Goal: Task Accomplishment & Management: Complete application form

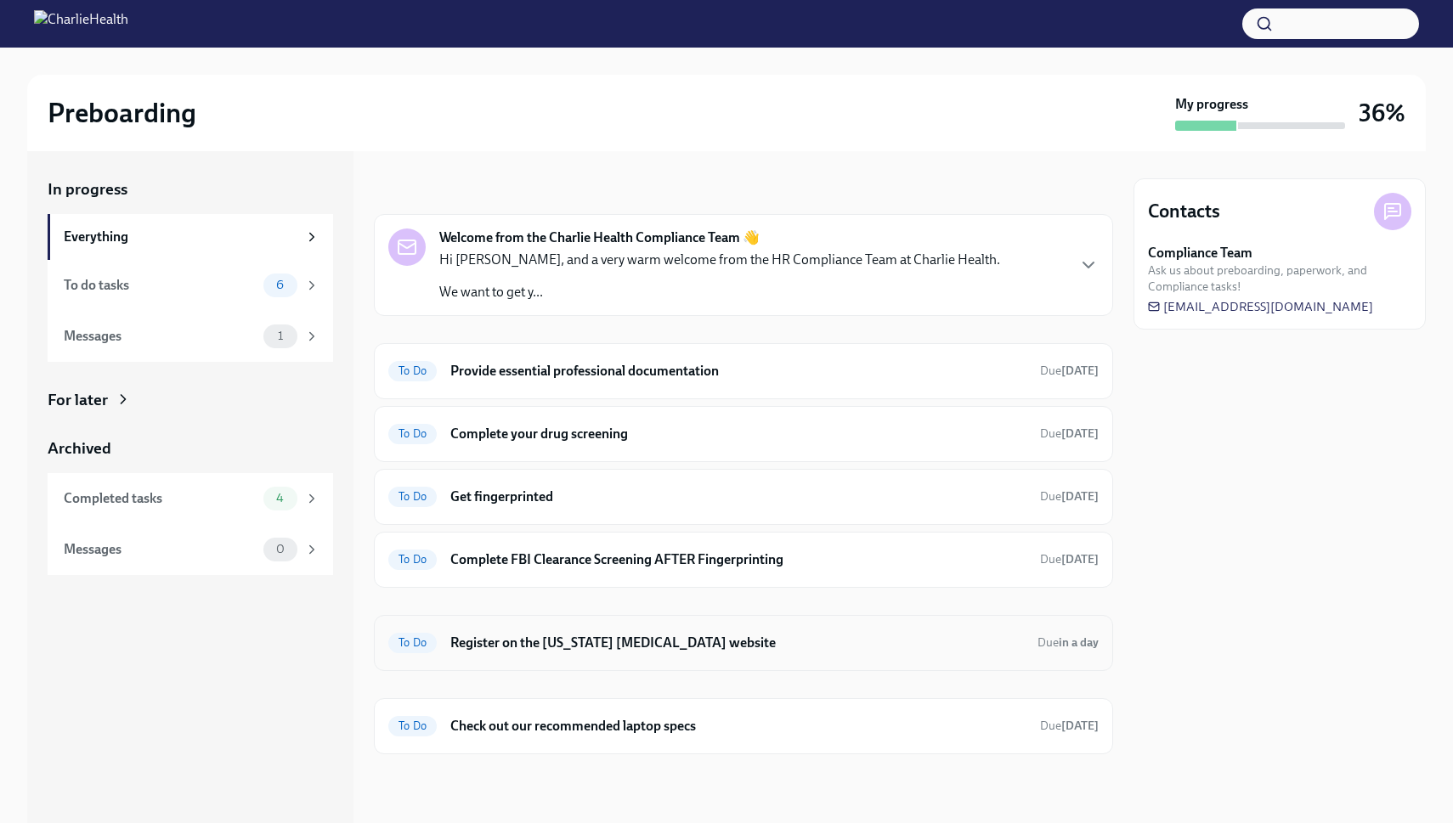
click at [519, 654] on div "To Do Register on the [US_STATE] [MEDICAL_DATA] website Due in a day" at bounding box center [744, 643] width 710 height 28
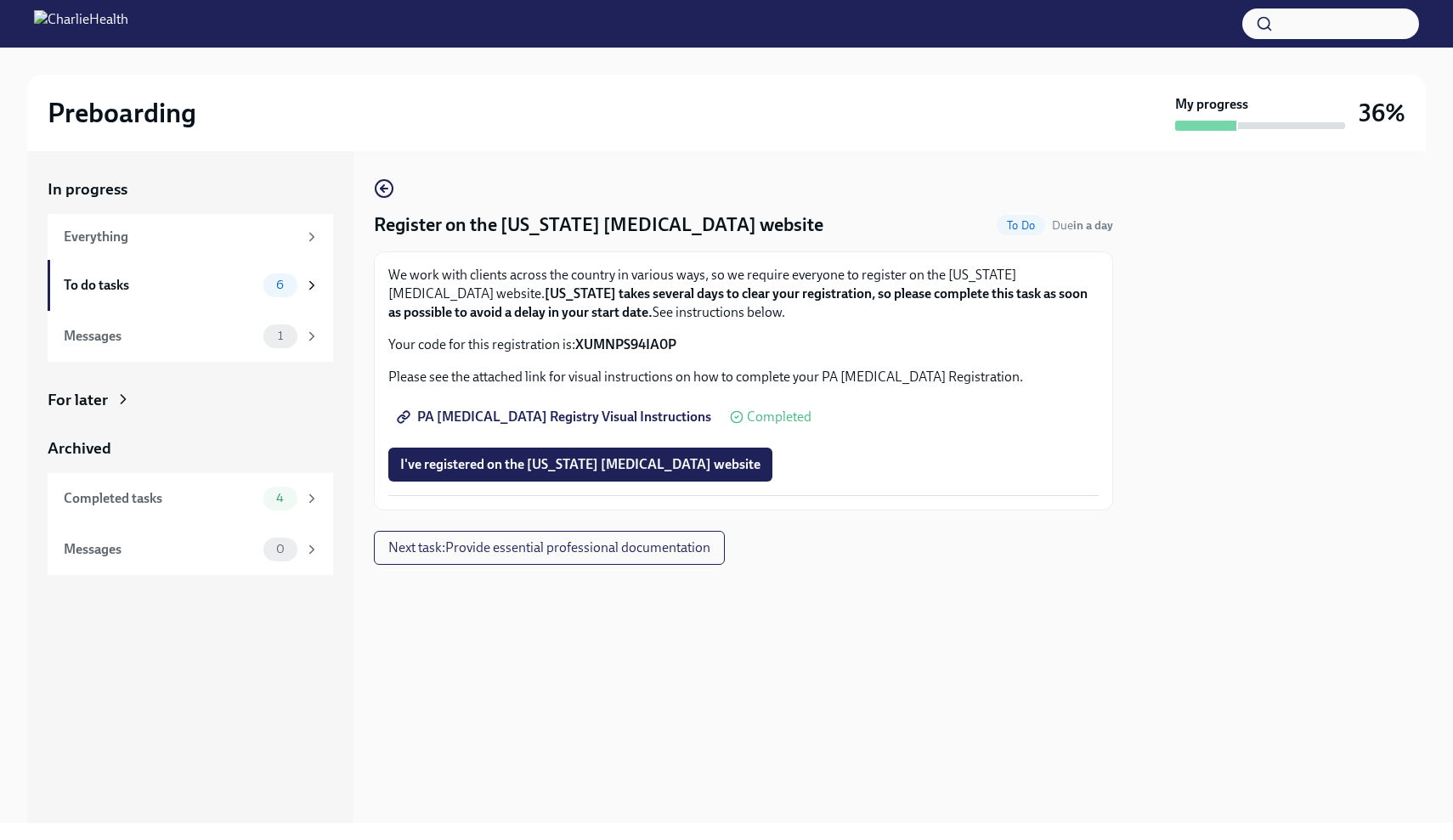
drag, startPoint x: 575, startPoint y: 342, endPoint x: 721, endPoint y: 350, distance: 146.2
click at [721, 350] on p "Your code for this registration is: XUMNPS94IA0P" at bounding box center [744, 344] width 710 height 19
copy p "XUMNPS94IA0P"
click at [662, 461] on span "I've registered on the [US_STATE] [MEDICAL_DATA] website" at bounding box center [580, 464] width 360 height 17
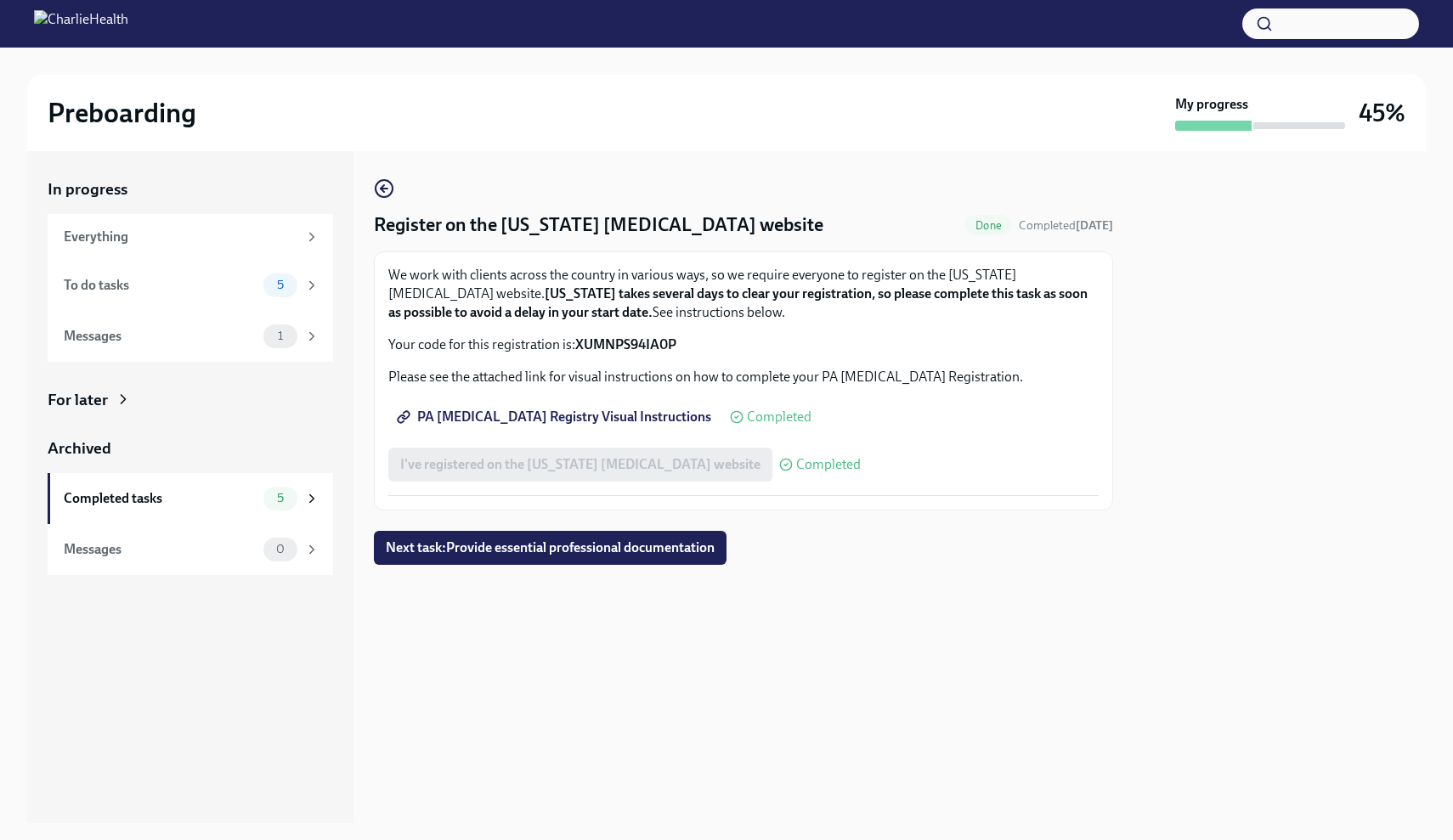
click at [395, 187] on div "Register on the [US_STATE] [MEDICAL_DATA] website Done Completed [DATE] We work…" at bounding box center [744, 344] width 740 height 332
click at [387, 187] on icon "button" at bounding box center [384, 188] width 21 height 21
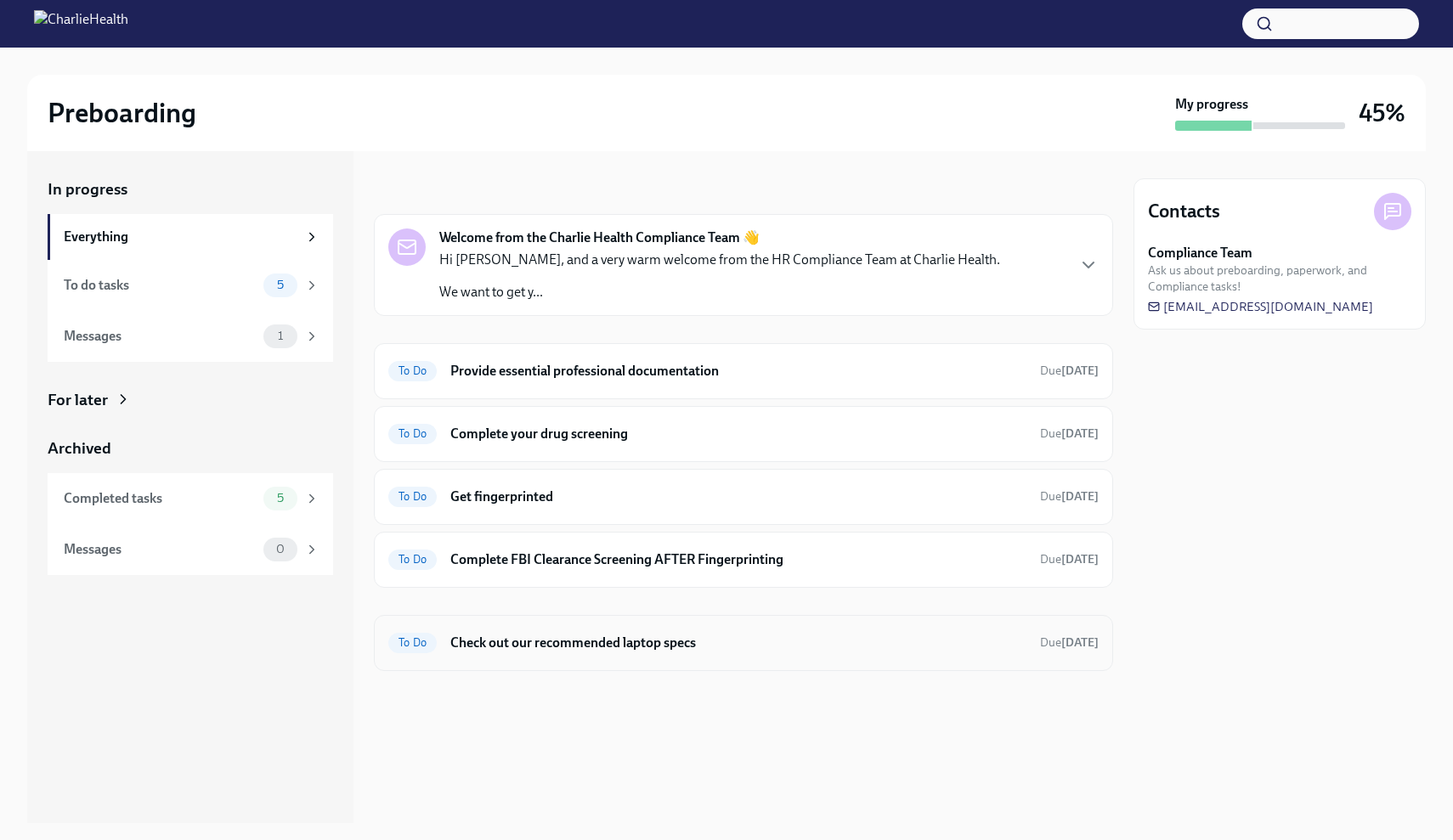
click at [535, 643] on h6 "Check out our recommended laptop specs" at bounding box center [739, 643] width 576 height 19
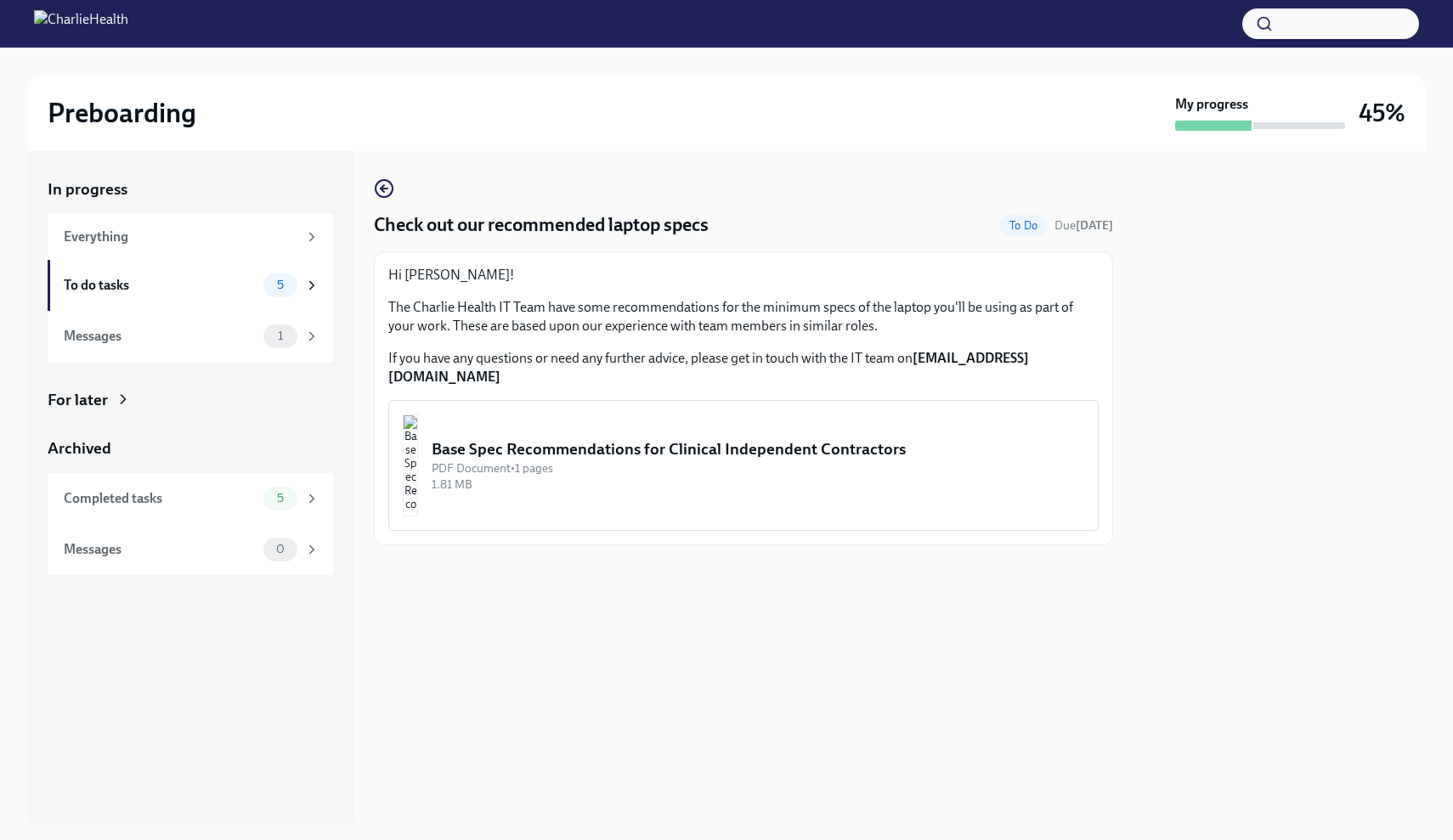
click at [418, 481] on img "button" at bounding box center [411, 466] width 16 height 102
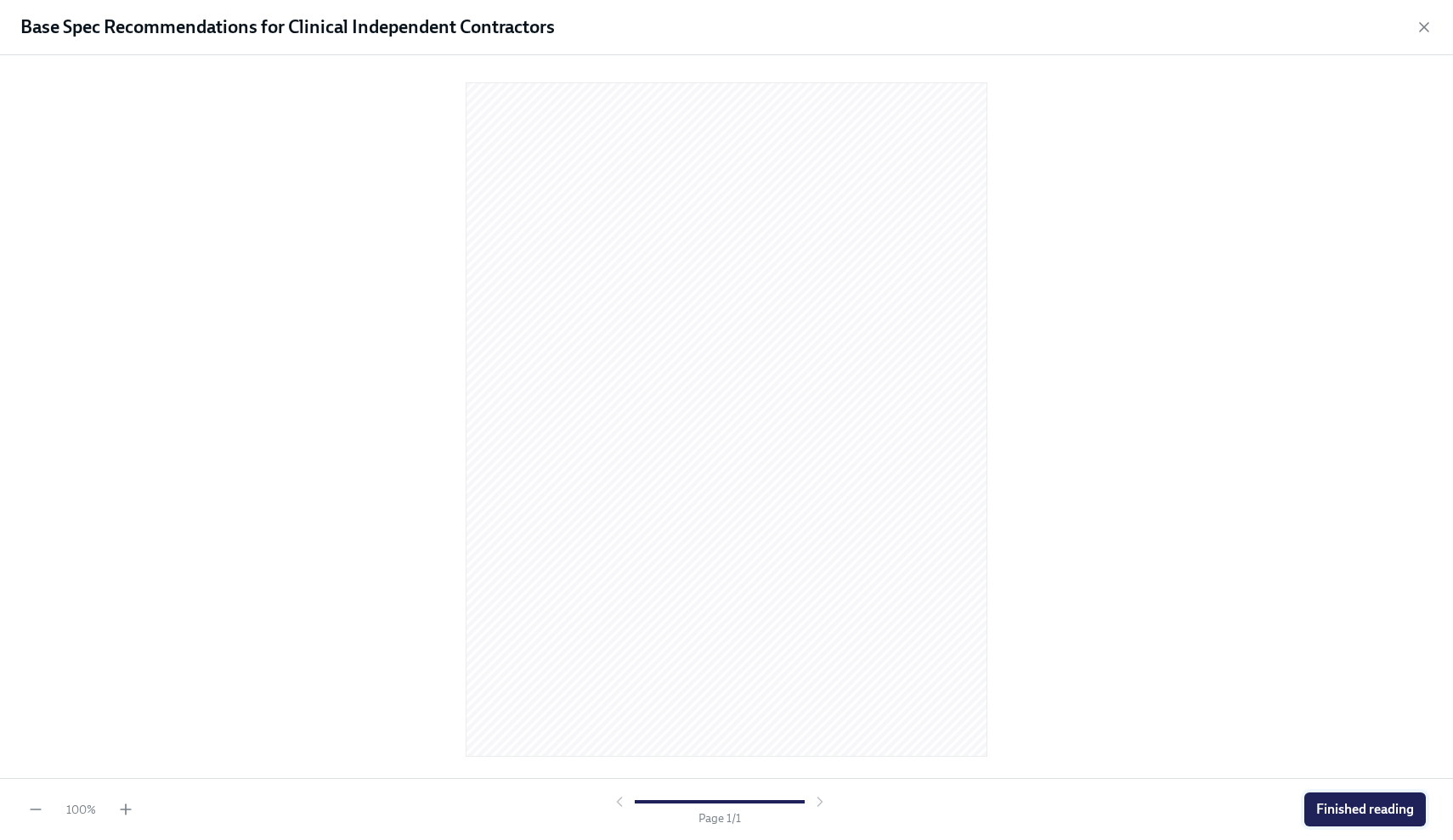
click at [1404, 809] on span "Finished reading" at bounding box center [1364, 810] width 97 height 17
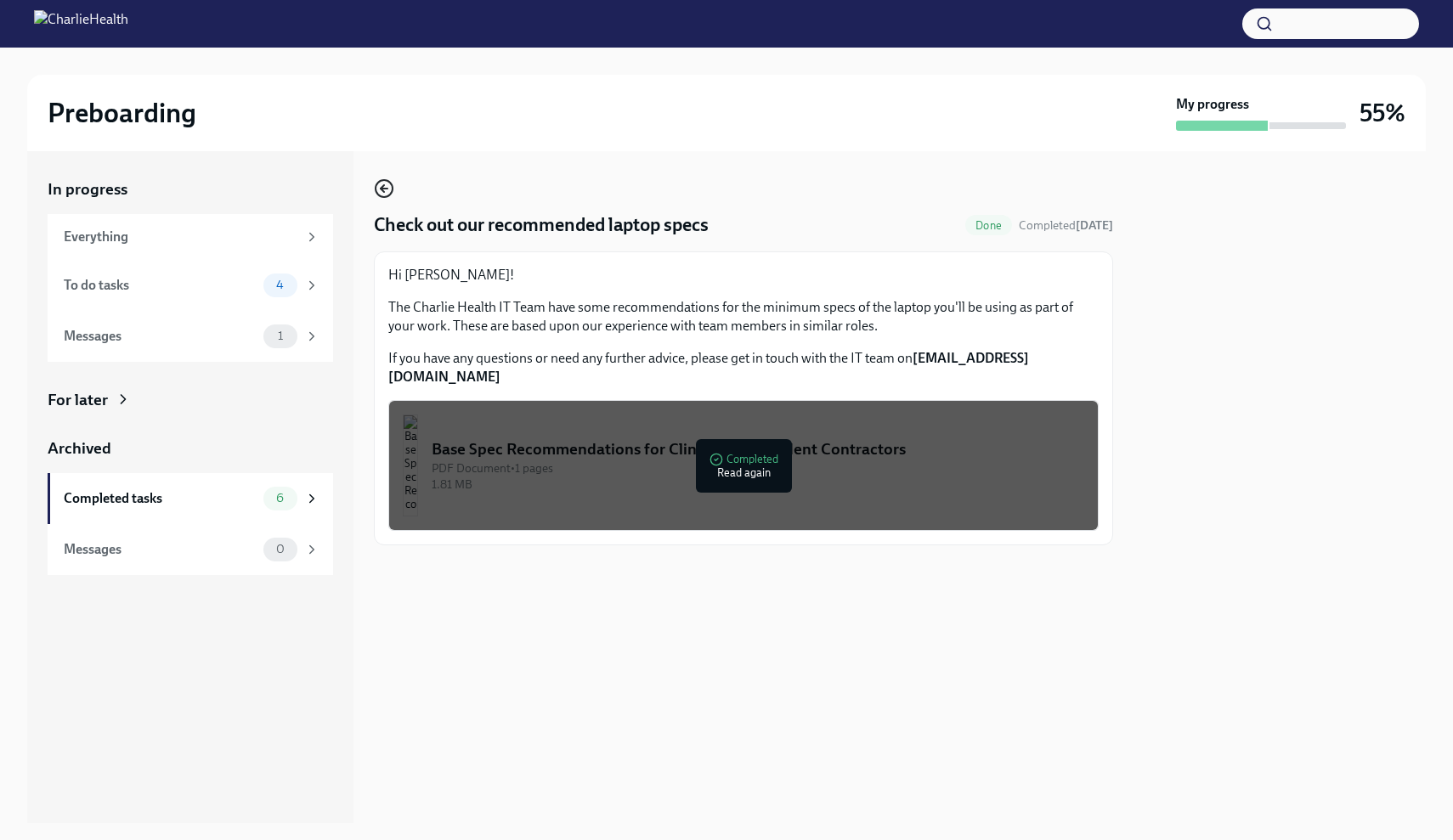
click at [388, 189] on icon "button" at bounding box center [384, 189] width 7 height 0
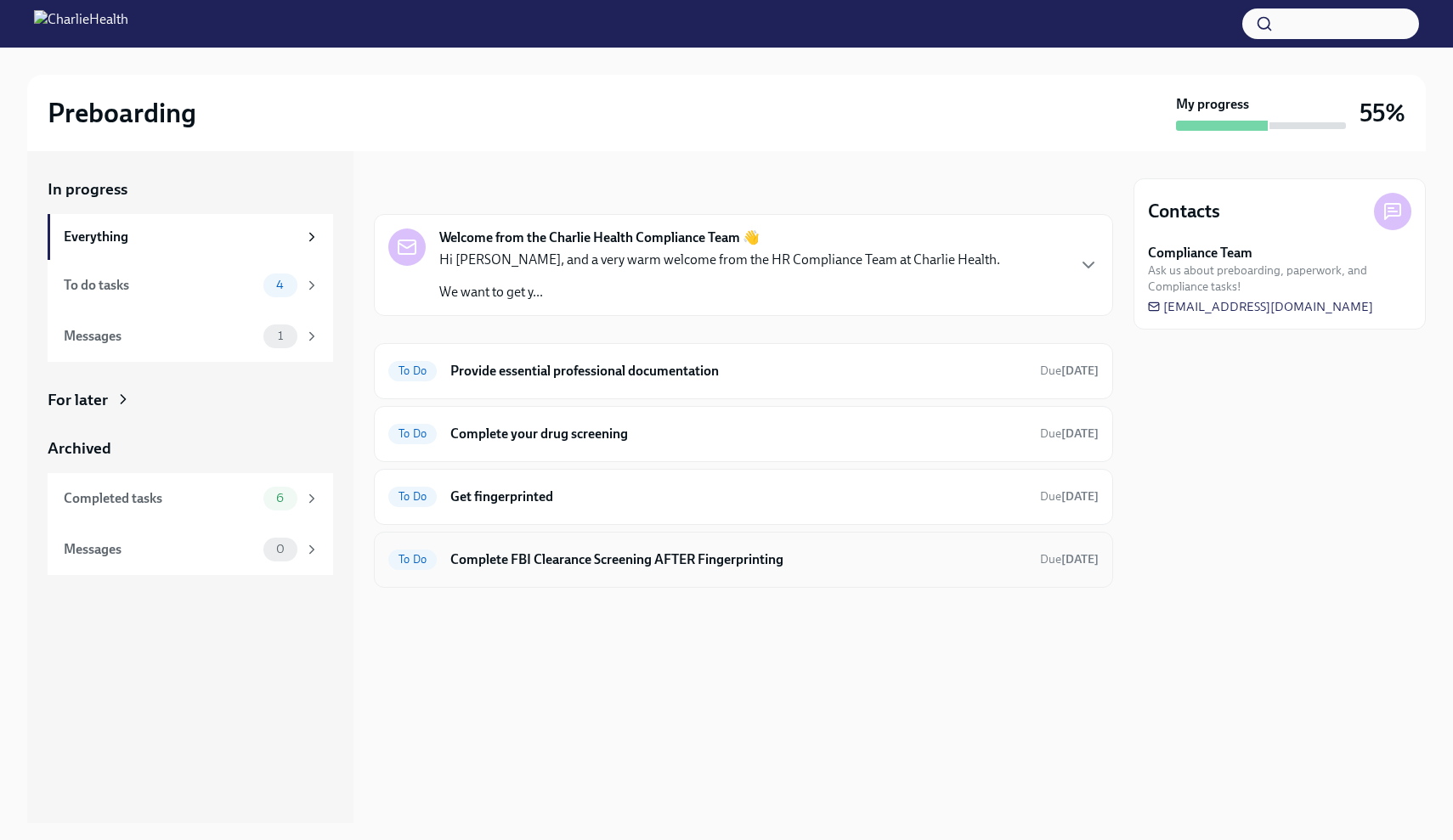
click at [655, 571] on div "To Do Complete FBI Clearance Screening AFTER Fingerprinting Due [DATE]" at bounding box center [744, 561] width 710 height 28
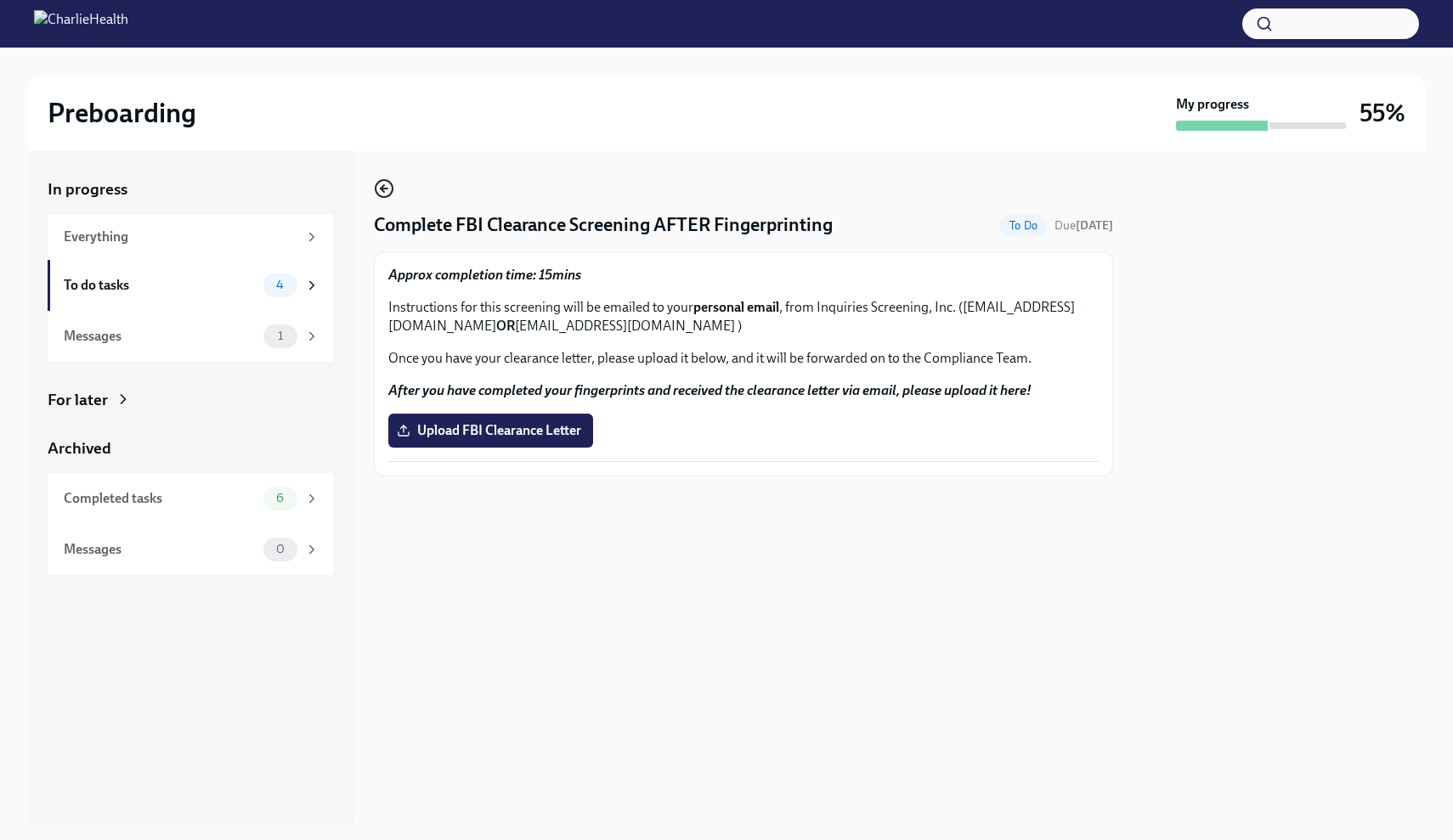
click at [387, 195] on icon "button" at bounding box center [384, 188] width 21 height 21
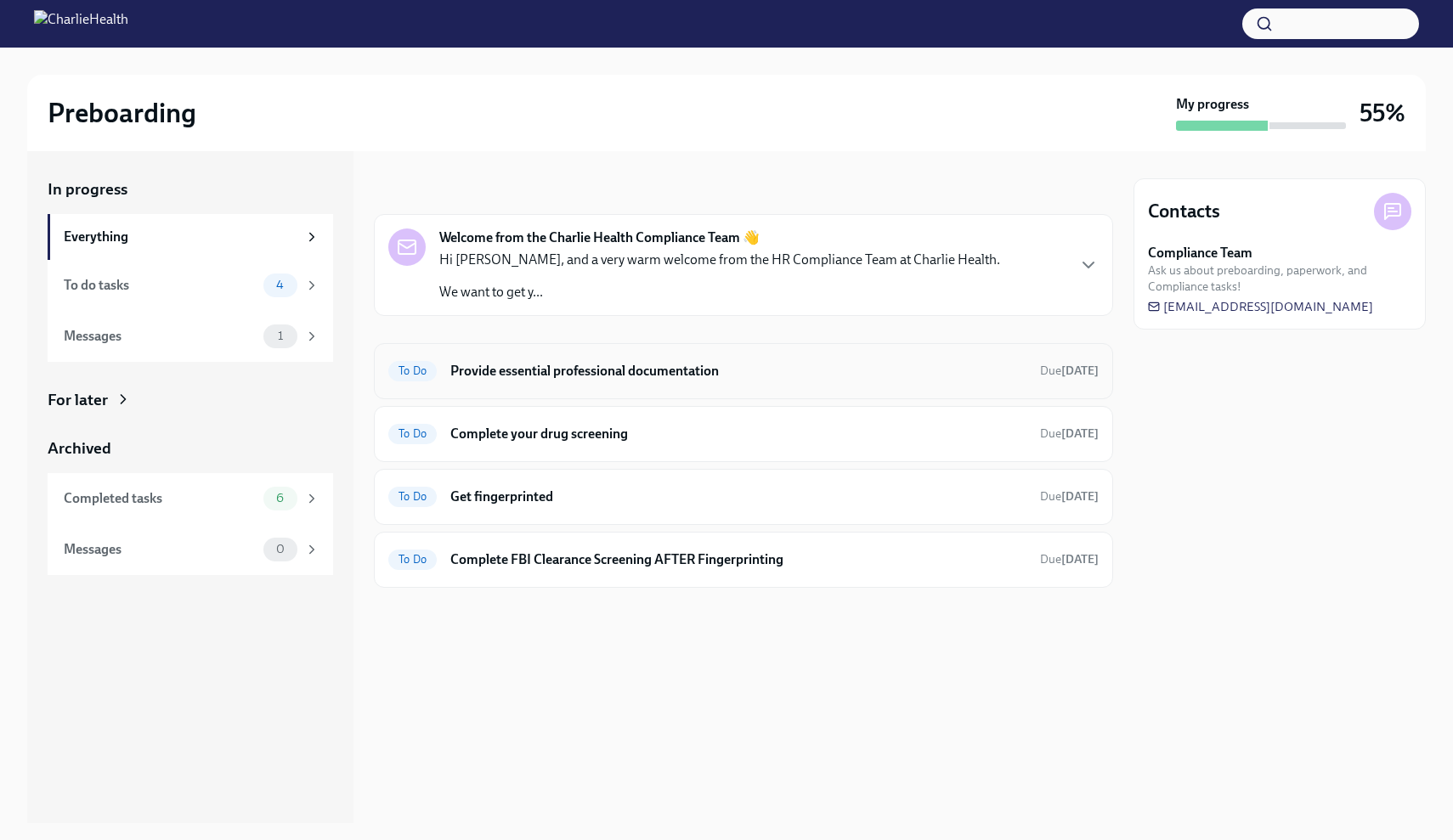
click at [543, 376] on h6 "Provide essential professional documentation" at bounding box center [739, 371] width 576 height 19
